Goal: Information Seeking & Learning: Learn about a topic

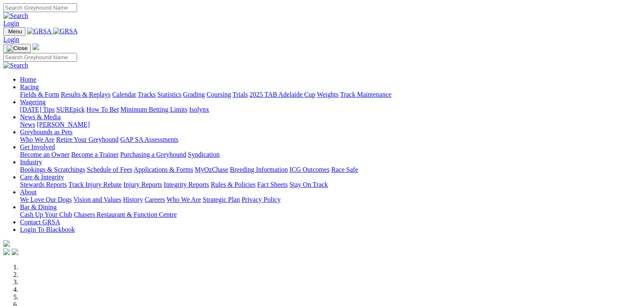
click at [39, 83] on link "Racing" at bounding box center [29, 86] width 19 height 7
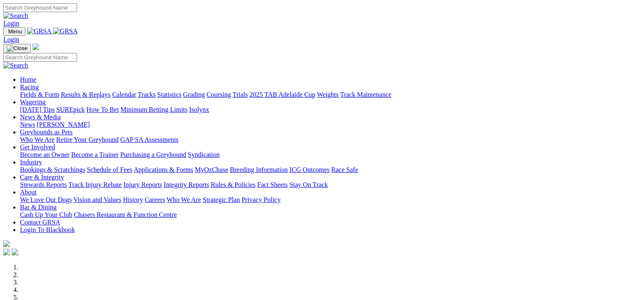
click at [30, 91] on link "Fields & Form" at bounding box center [39, 94] width 39 height 7
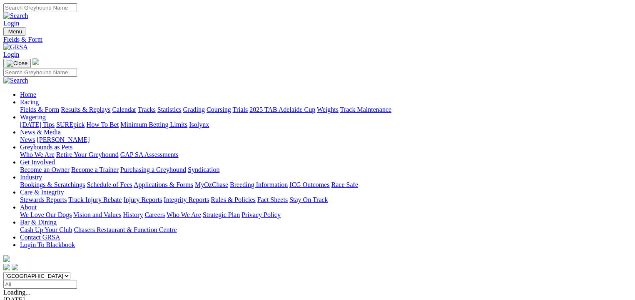
scroll to position [31, 0]
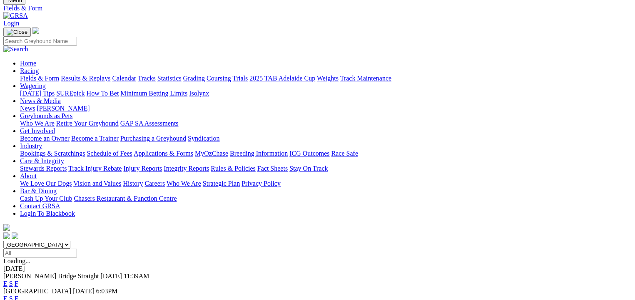
click at [18, 280] on link "F" at bounding box center [17, 283] width 4 height 7
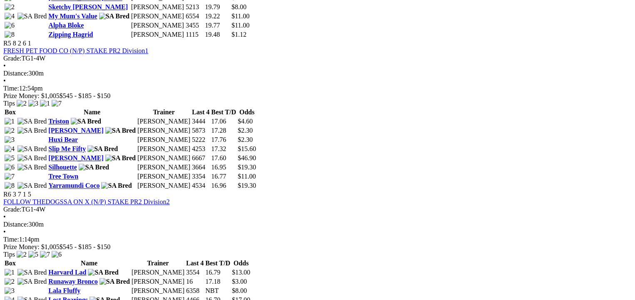
scroll to position [906, 0]
